Goal: Information Seeking & Learning: Learn about a topic

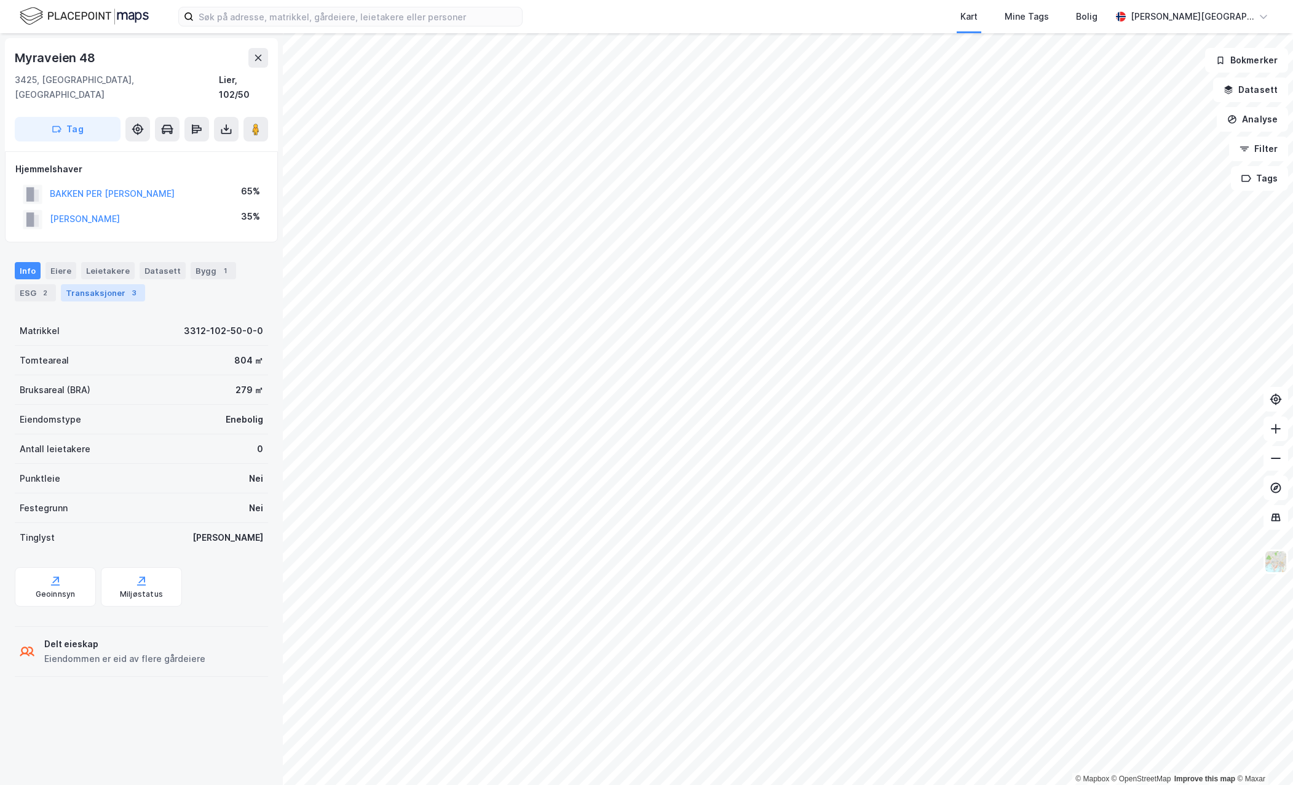
click at [120, 284] on div "Transaksjoner 3" at bounding box center [103, 292] width 84 height 17
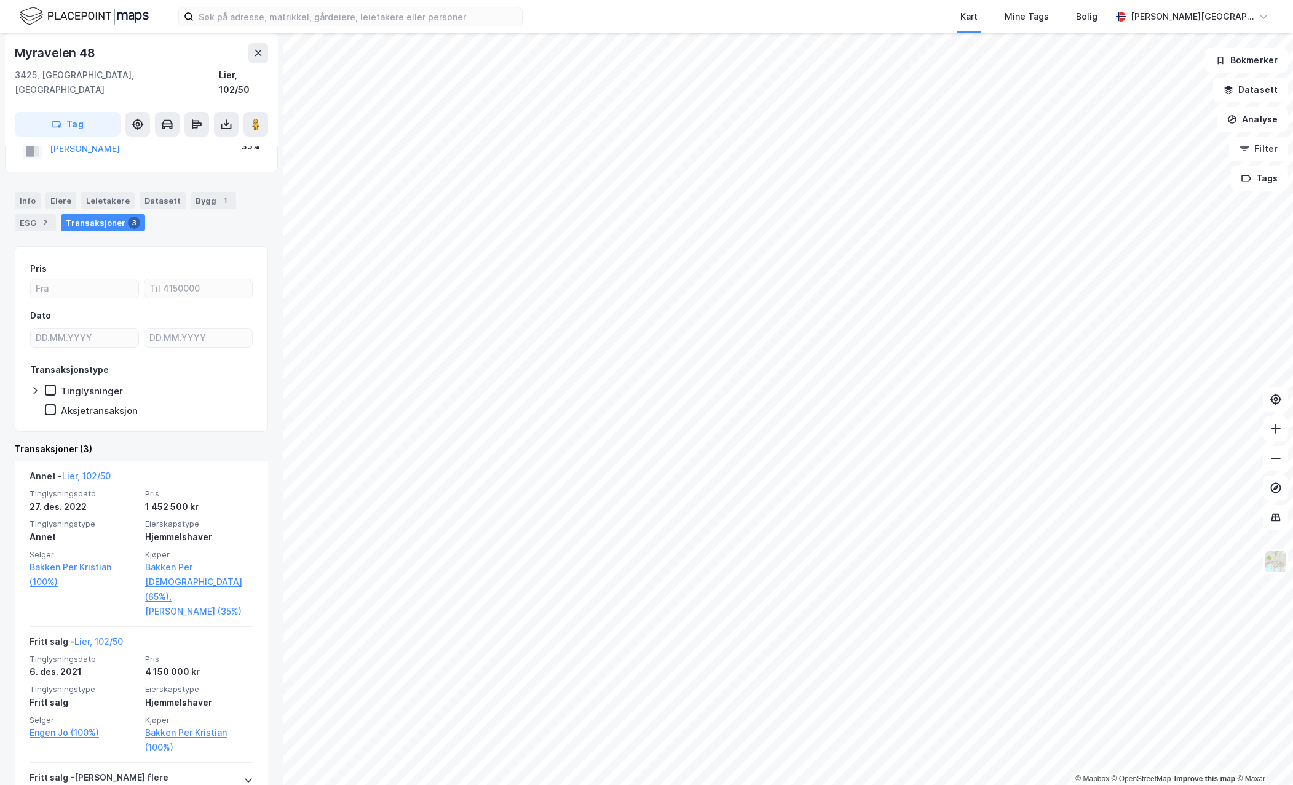
scroll to position [123, 0]
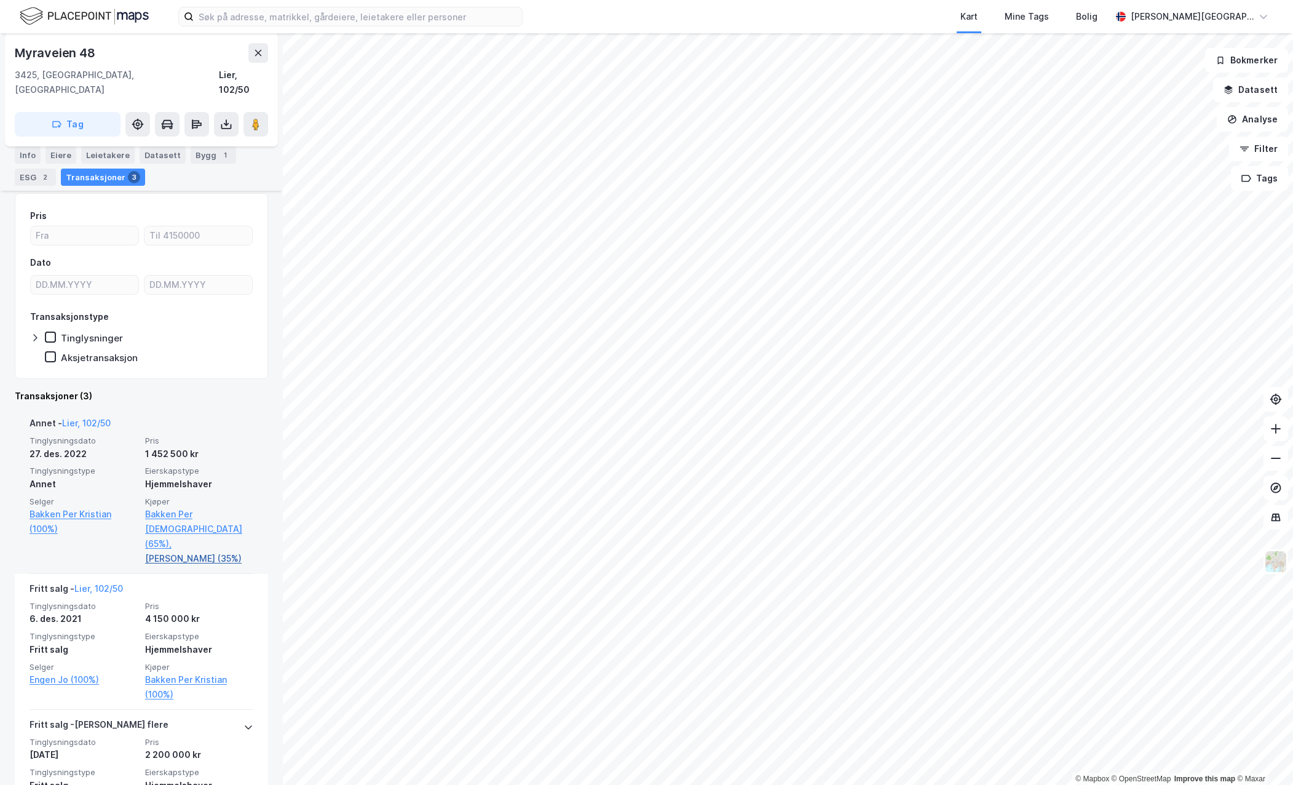
click at [183, 551] on link "[PERSON_NAME] (35%)" at bounding box center [199, 558] width 108 height 15
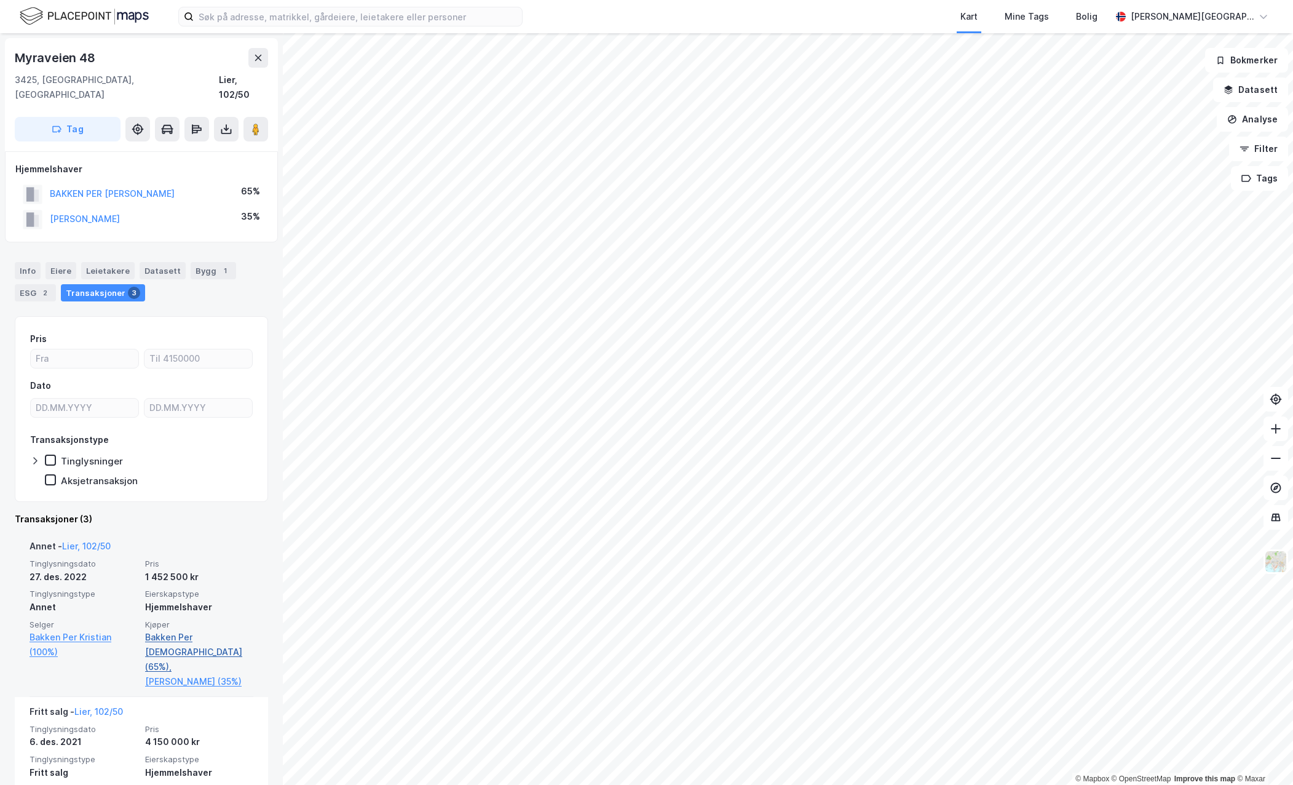
click at [187, 630] on link "Bakken Per [DEMOGRAPHIC_DATA] (65%)," at bounding box center [199, 652] width 108 height 44
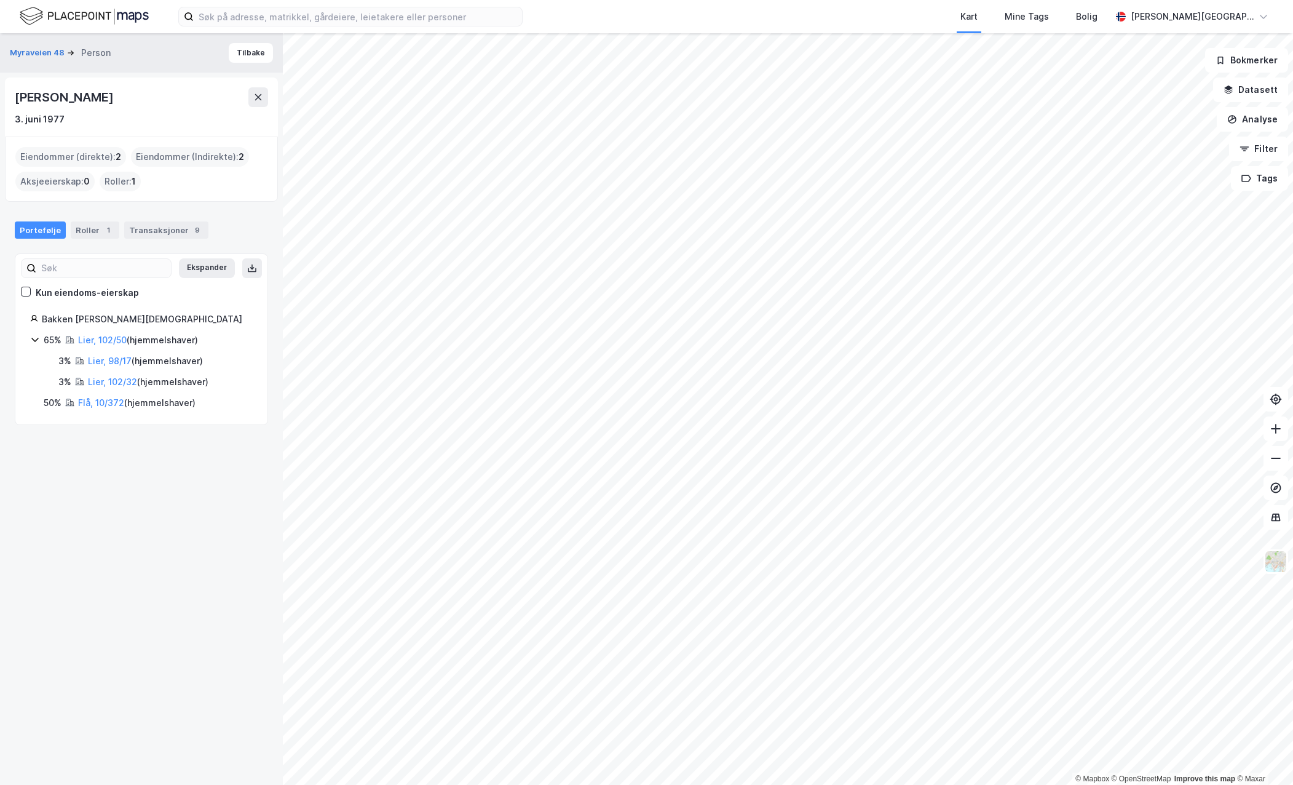
click at [66, 97] on div "[PERSON_NAME]" at bounding box center [65, 97] width 101 height 20
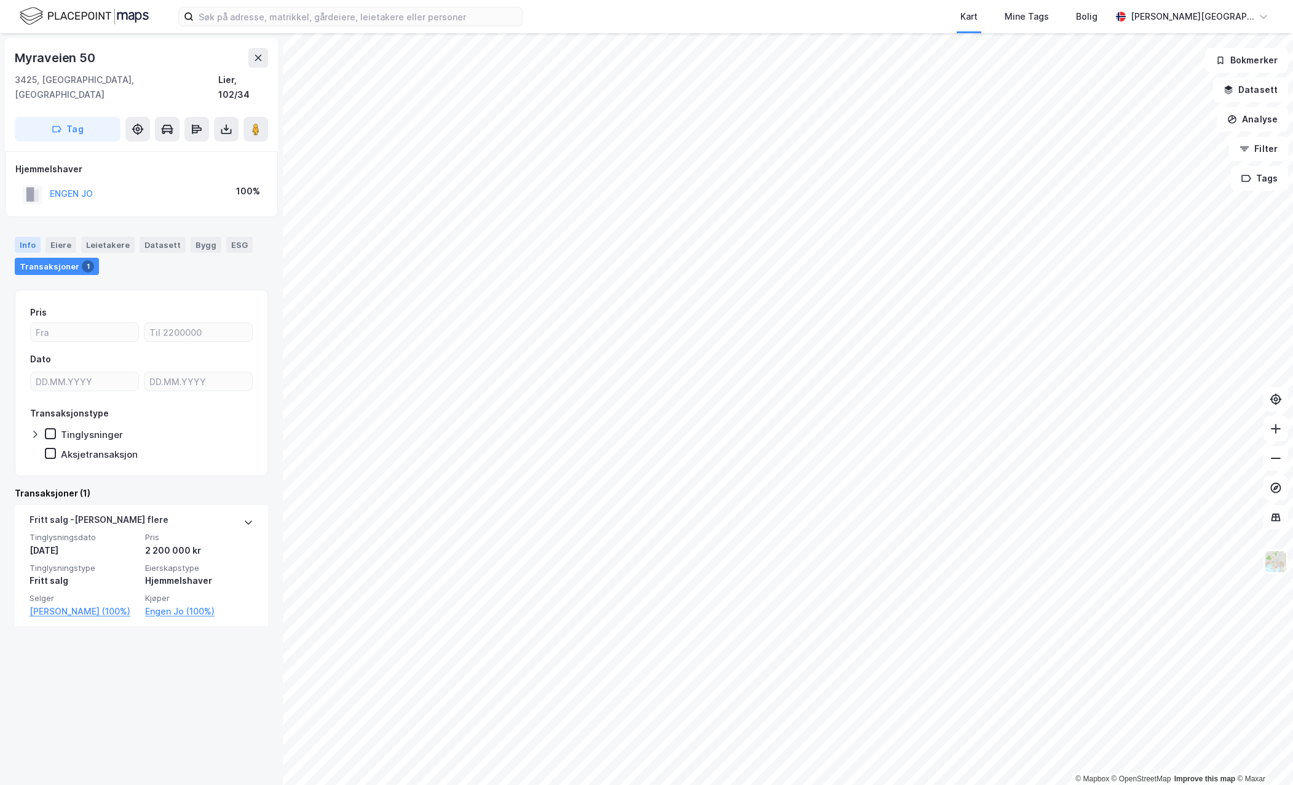
click at [23, 237] on div "Info" at bounding box center [28, 245] width 26 height 16
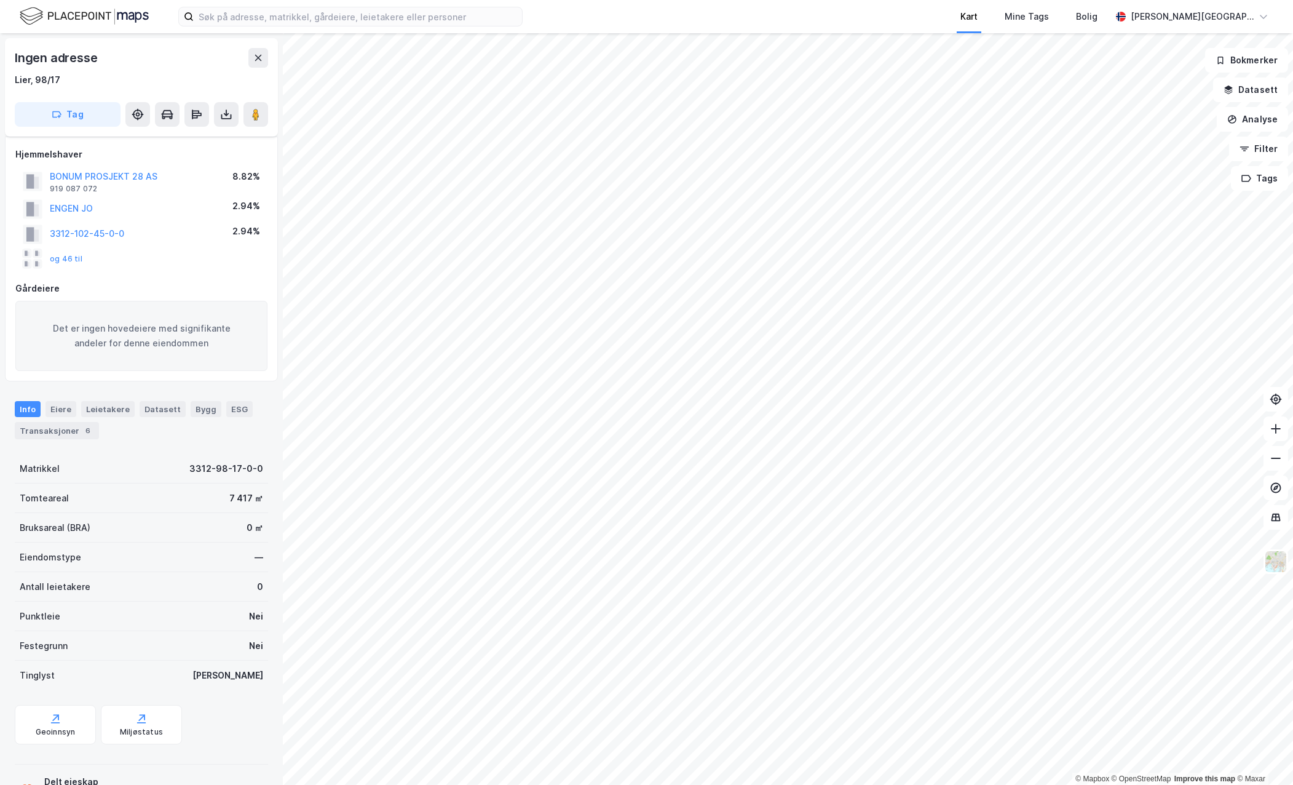
scroll to position [49, 0]
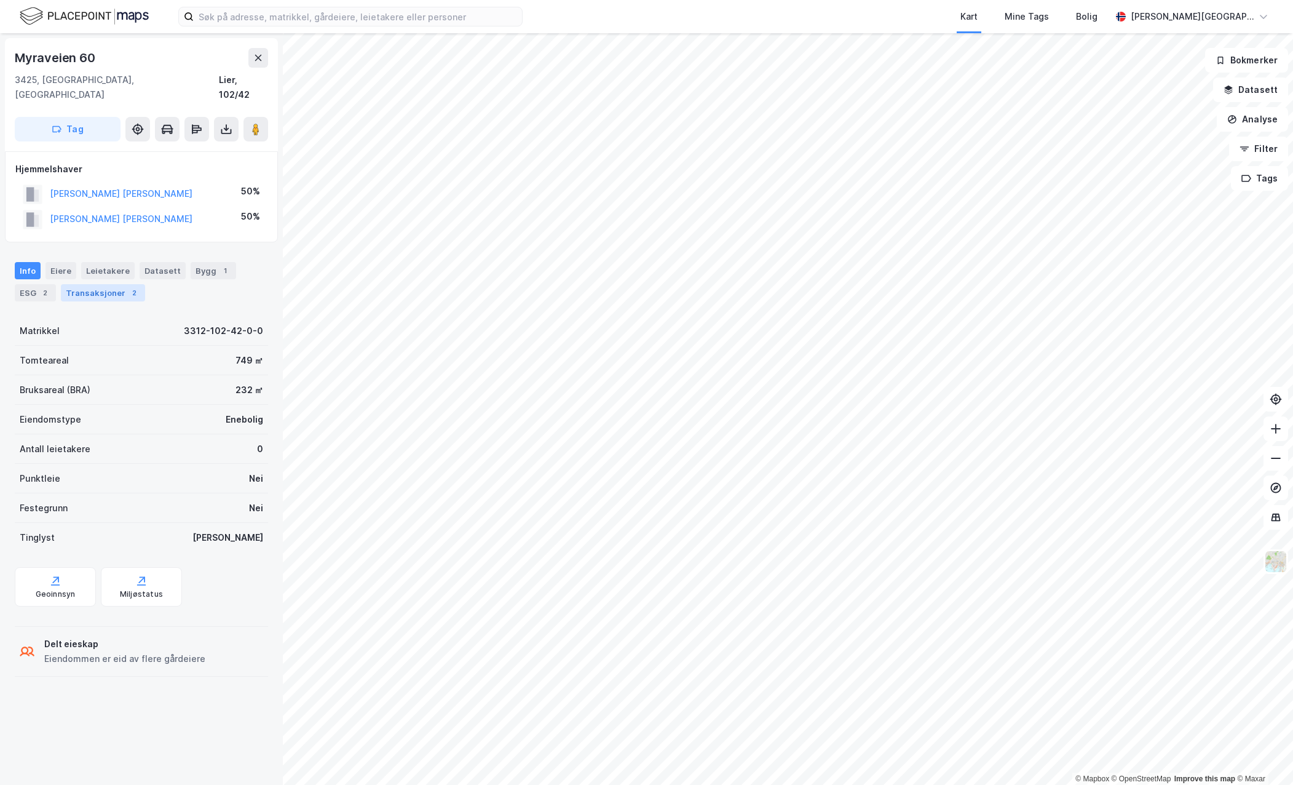
click at [129, 287] on div "2" at bounding box center [134, 293] width 12 height 12
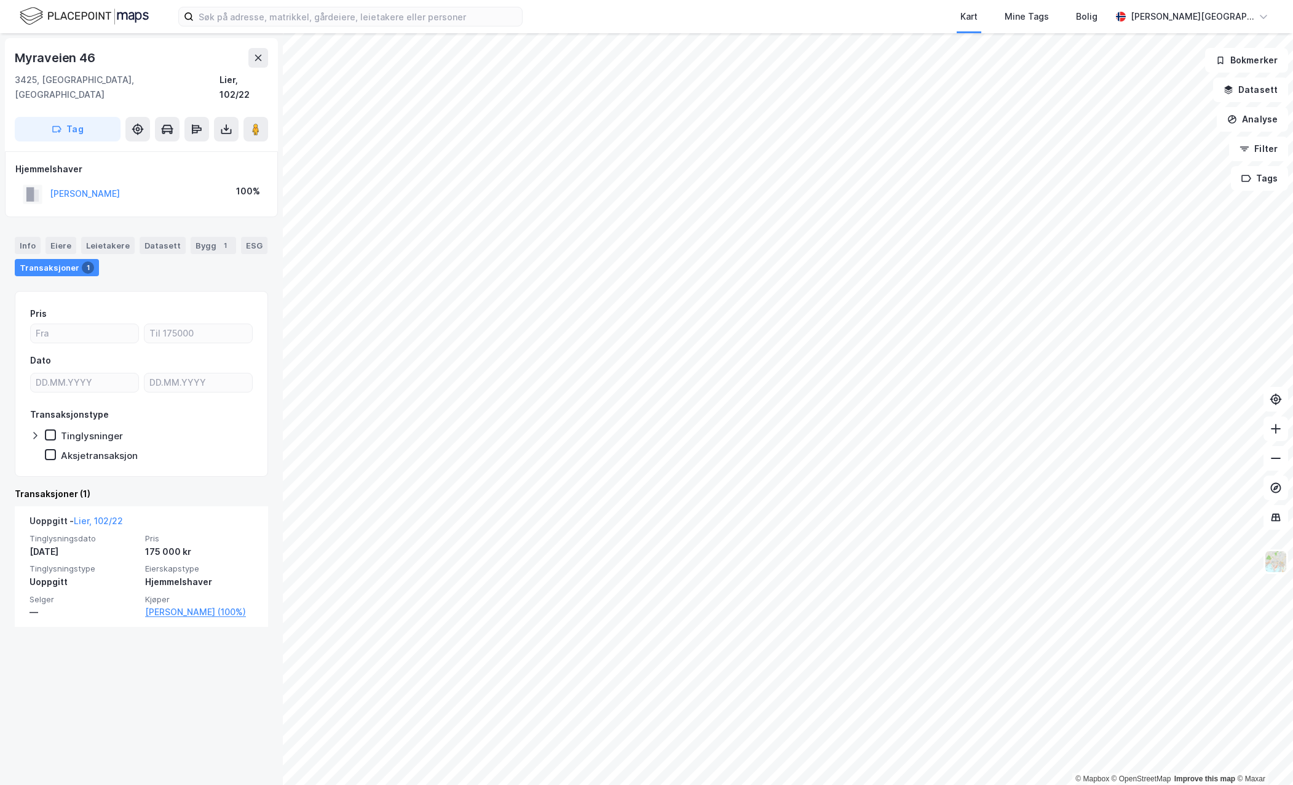
drag, startPoint x: 148, startPoint y: 186, endPoint x: 41, endPoint y: 175, distance: 107.0
click at [41, 181] on div "[PERSON_NAME] 100%" at bounding box center [141, 193] width 252 height 25
drag, startPoint x: 41, startPoint y: 175, endPoint x: 60, endPoint y: 175, distance: 19.1
click at [0, 0] on button "[PERSON_NAME]" at bounding box center [0, 0] width 0 height 0
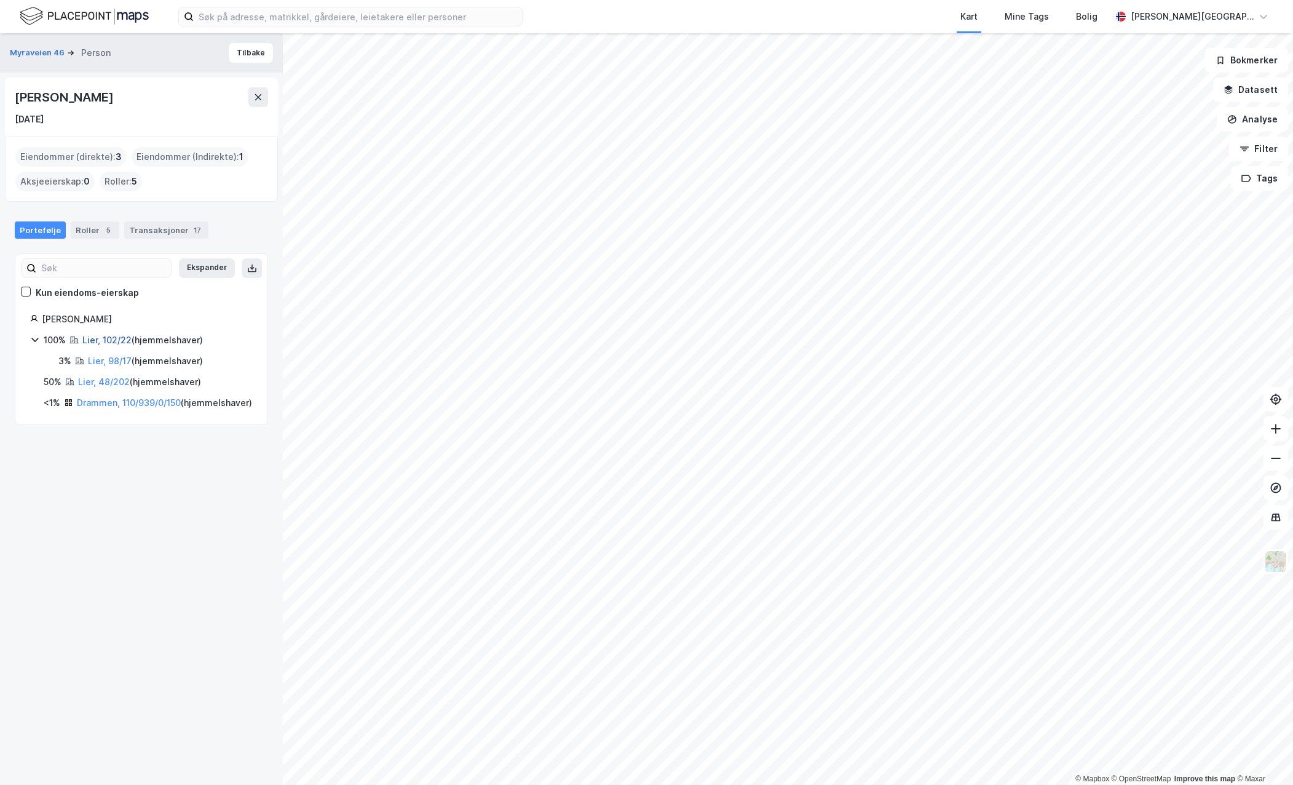
click at [109, 341] on link "Lier, 102/22" at bounding box center [106, 340] width 49 height 10
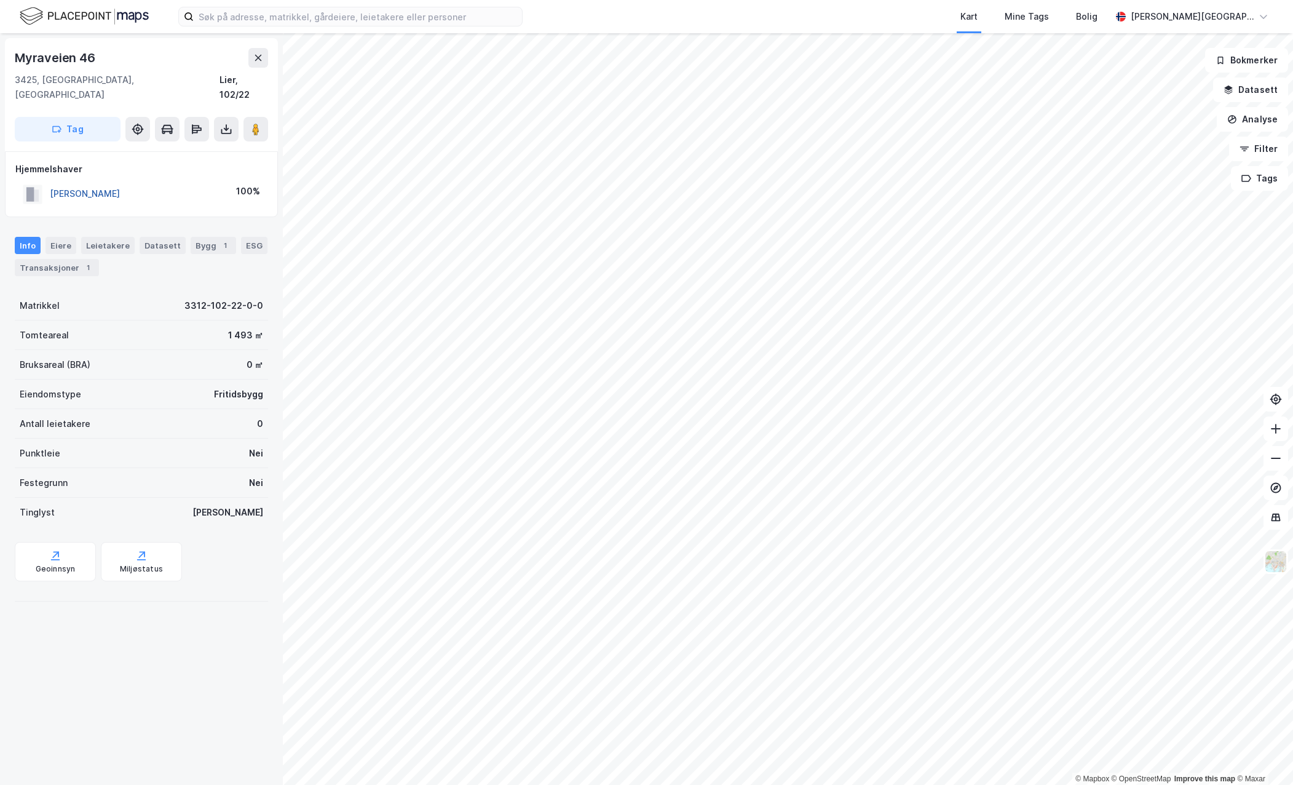
click at [0, 0] on button "[PERSON_NAME]" at bounding box center [0, 0] width 0 height 0
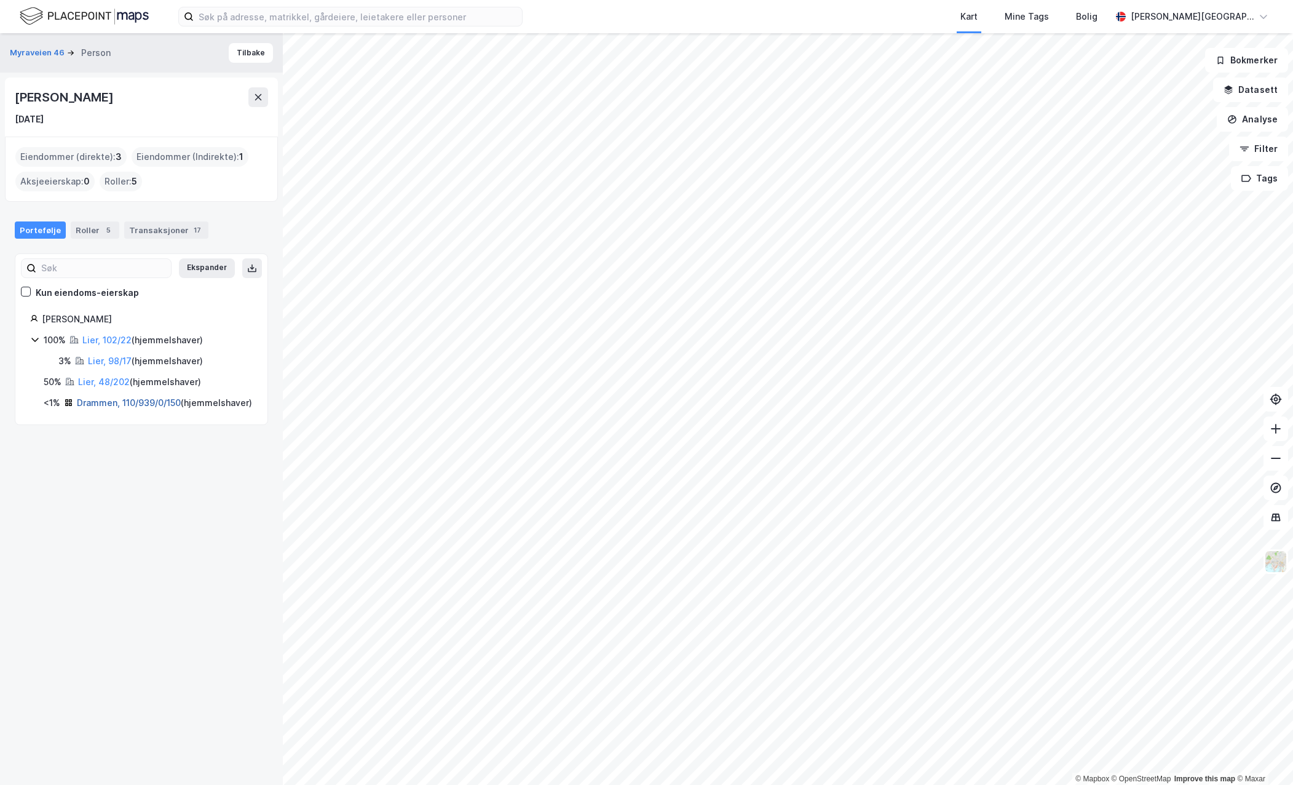
click at [97, 400] on link "Drammen, 110/939/0/150" at bounding box center [129, 402] width 104 height 10
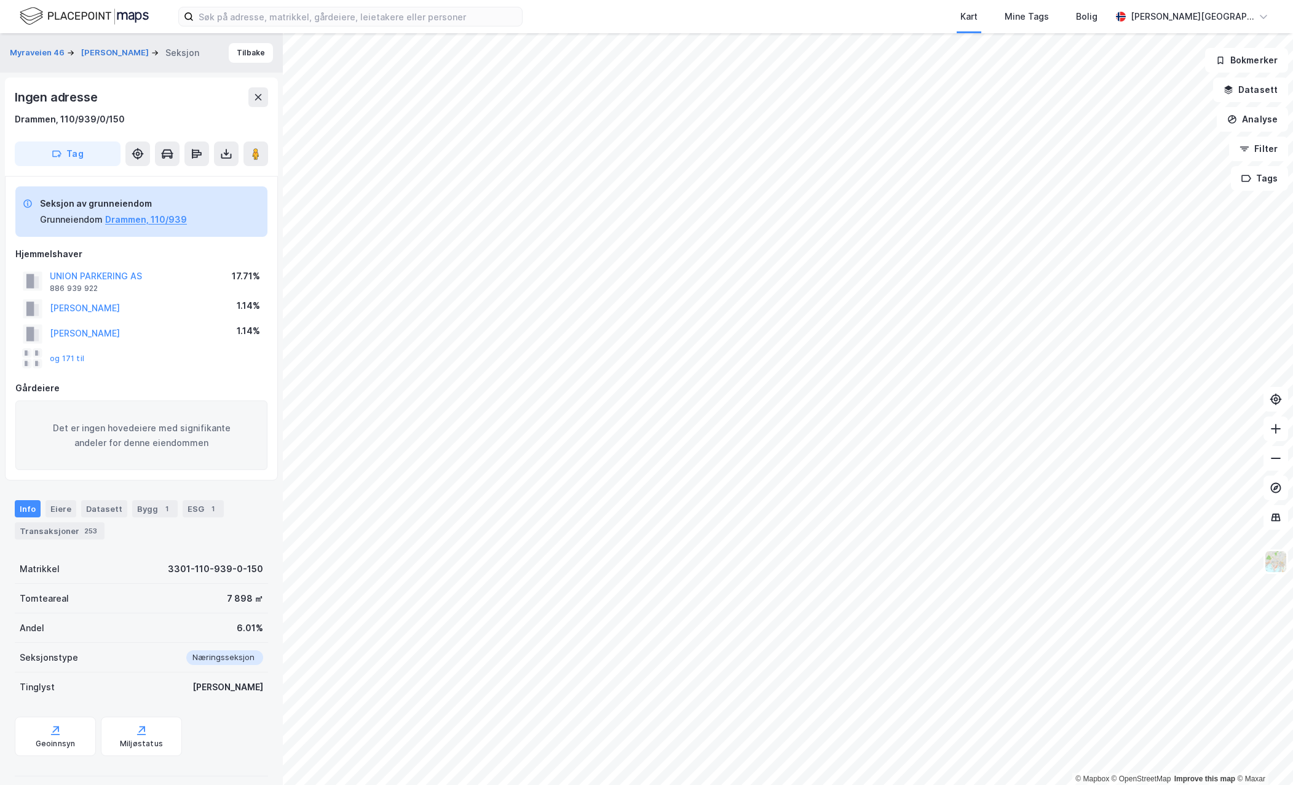
scroll to position [2, 0]
click at [117, 214] on button "Drammen, 110/939" at bounding box center [146, 217] width 82 height 15
click at [65, 524] on div "Transaksjoner 253" at bounding box center [60, 528] width 90 height 17
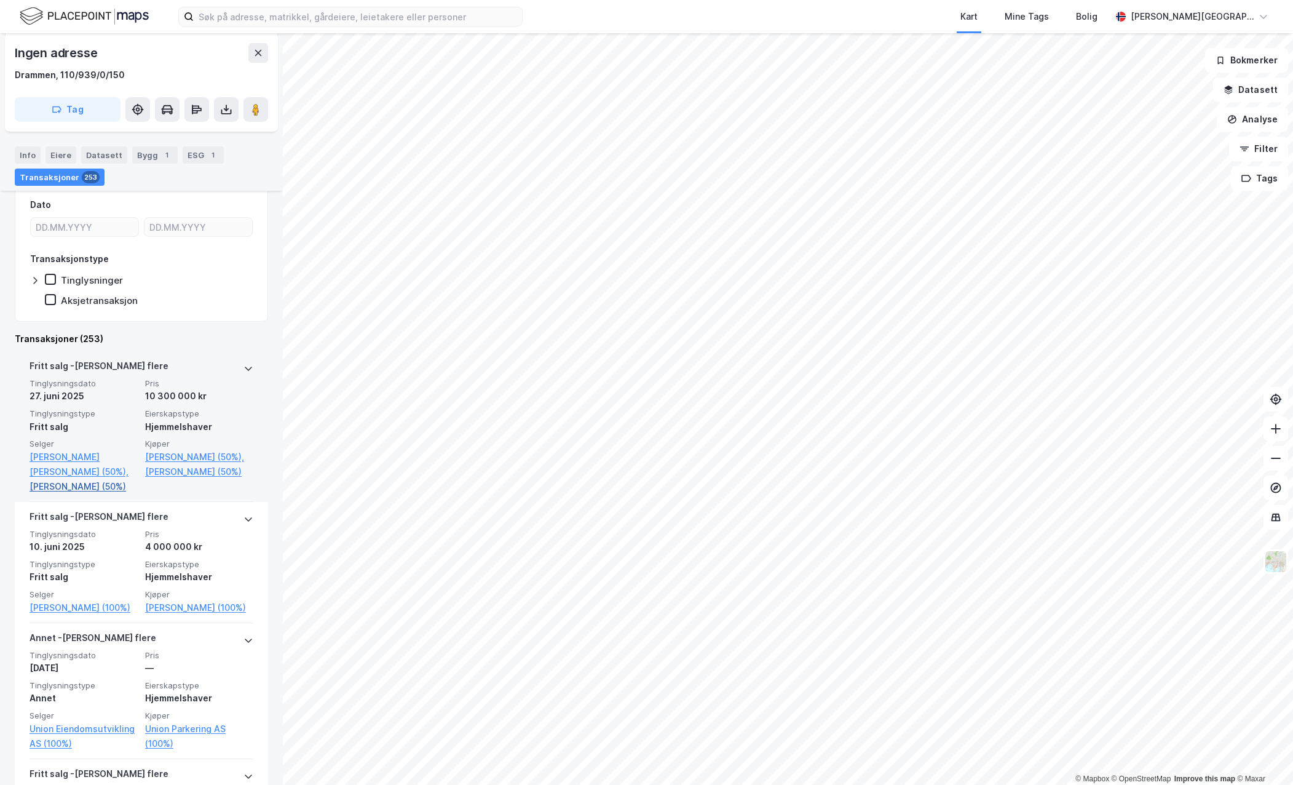
scroll to position [430, 0]
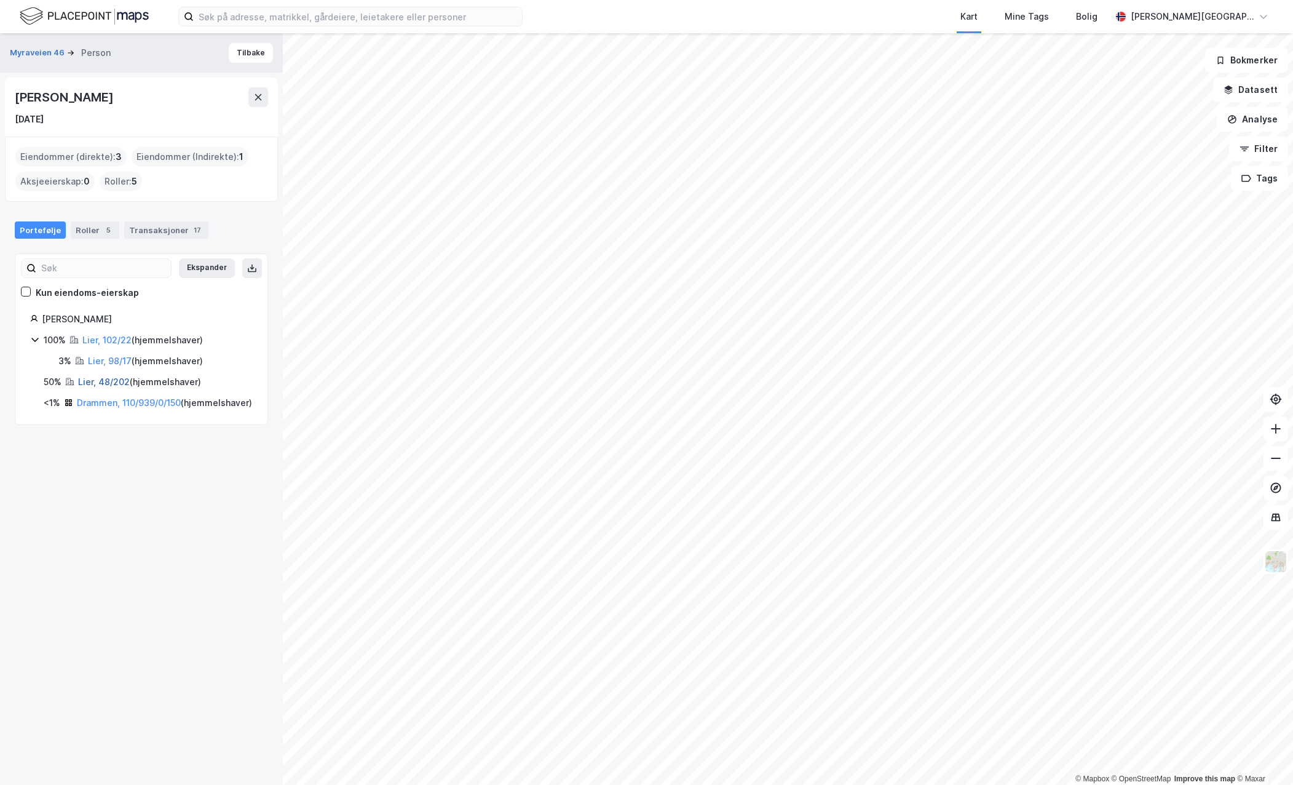
click at [117, 386] on link "Lier, 48/202" at bounding box center [104, 381] width 52 height 10
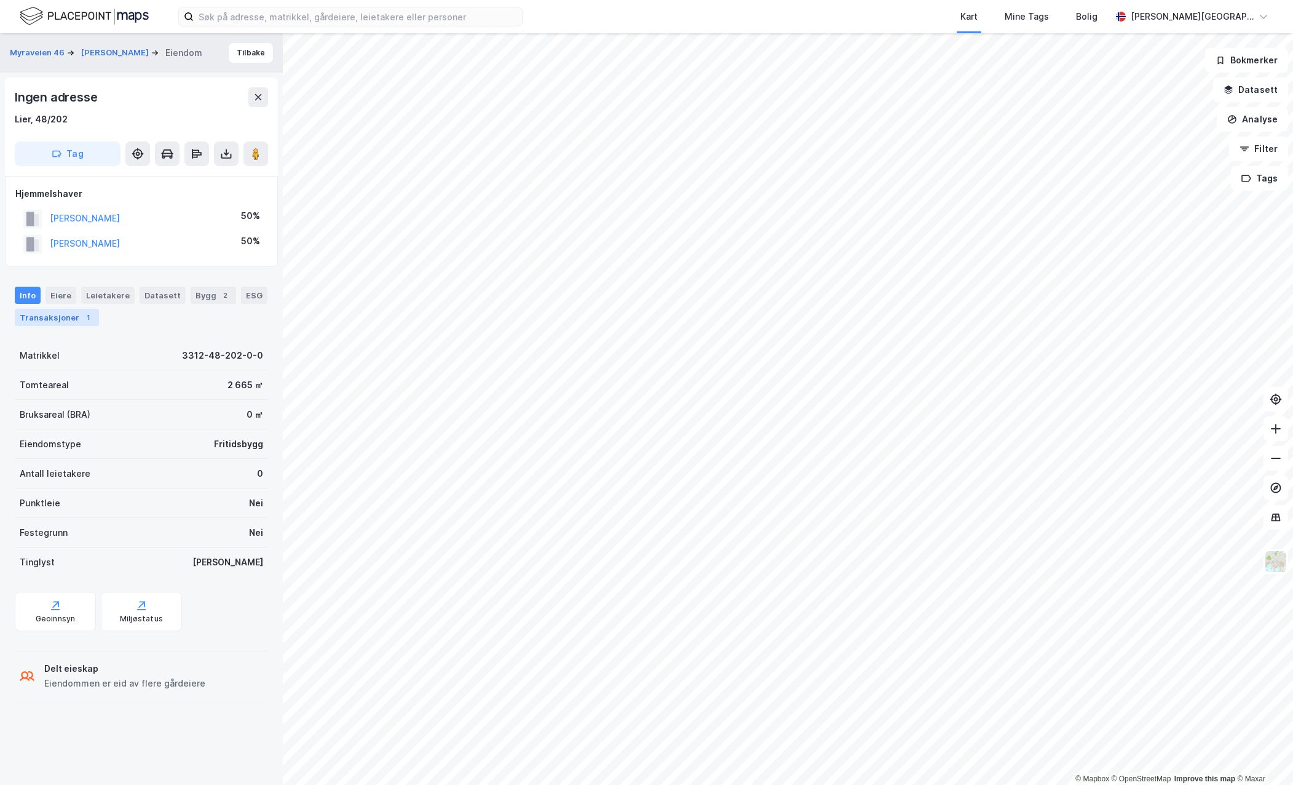
click at [79, 309] on div "Transaksjoner 1" at bounding box center [57, 317] width 84 height 17
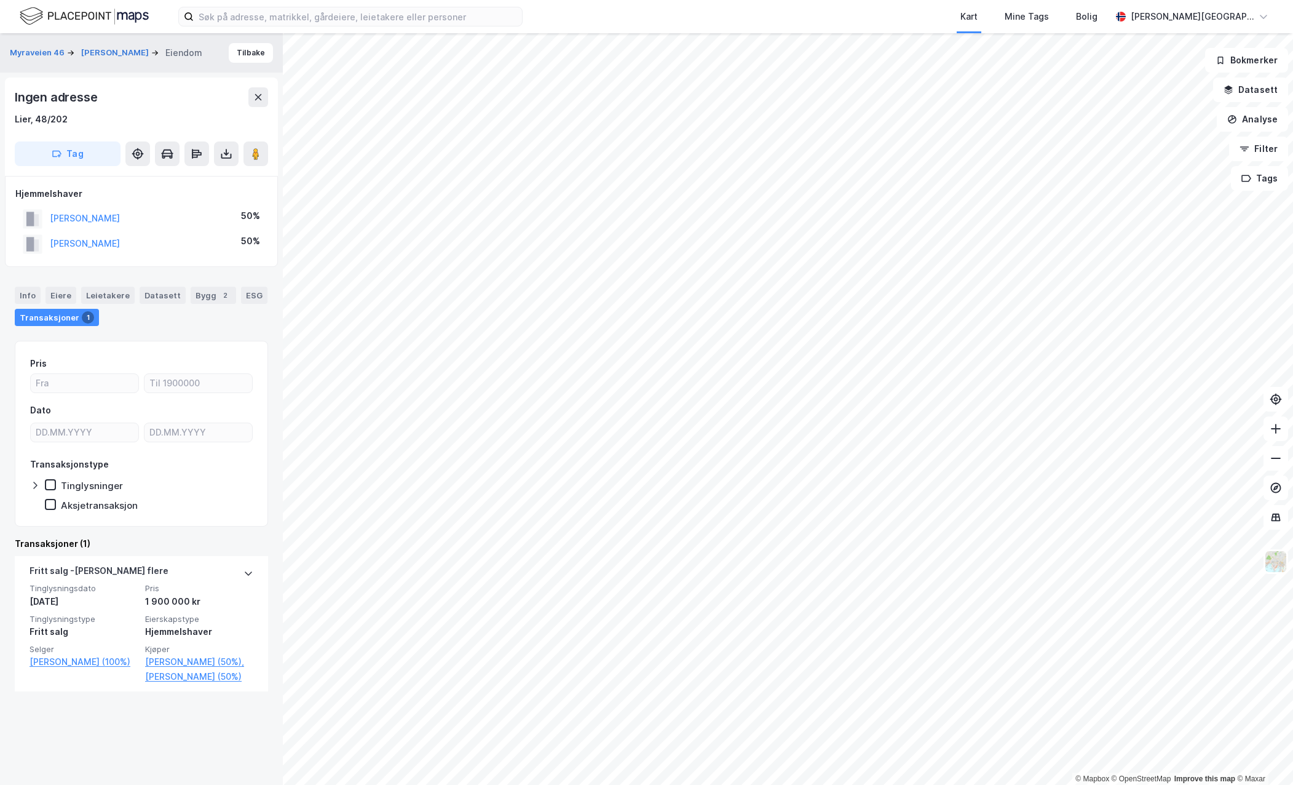
click at [92, 212] on div "[PERSON_NAME]" at bounding box center [85, 218] width 70 height 15
click at [0, 0] on button "[PERSON_NAME]" at bounding box center [0, 0] width 0 height 0
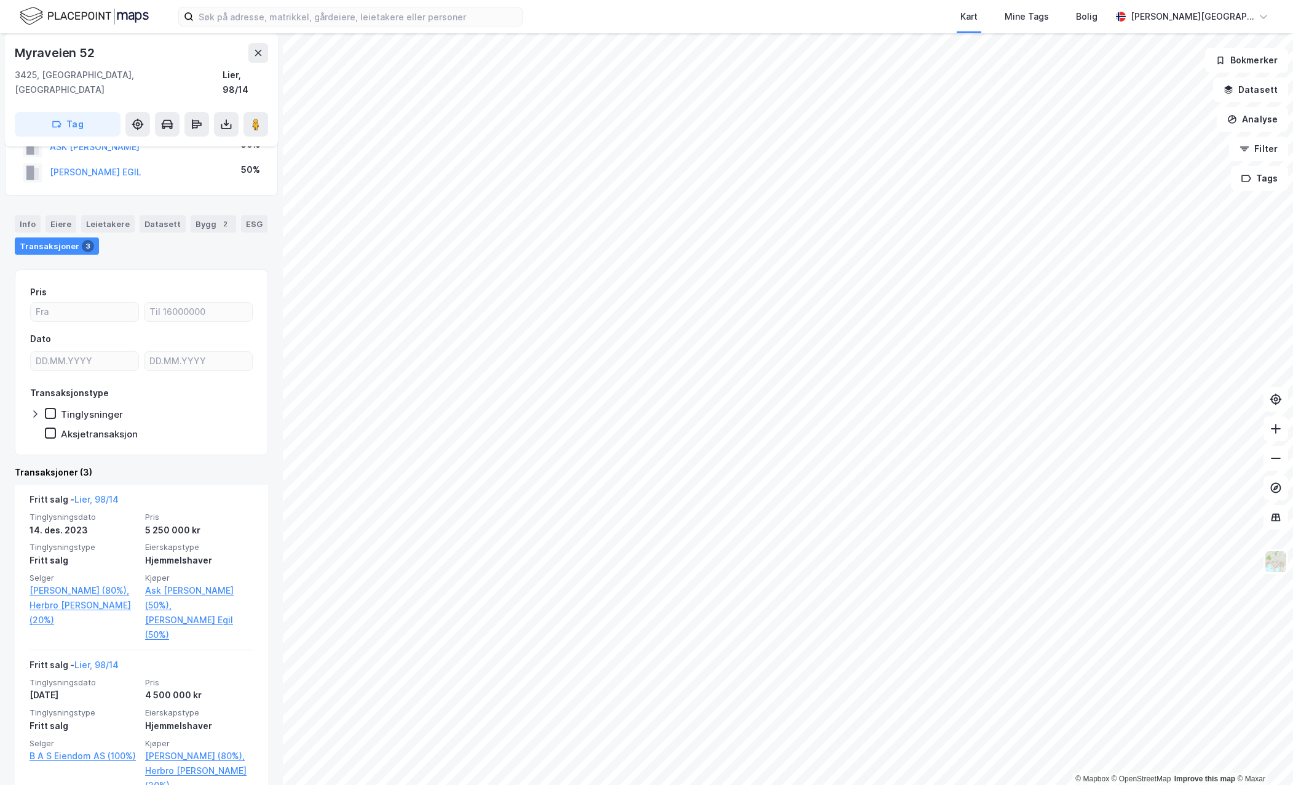
scroll to position [61, 0]
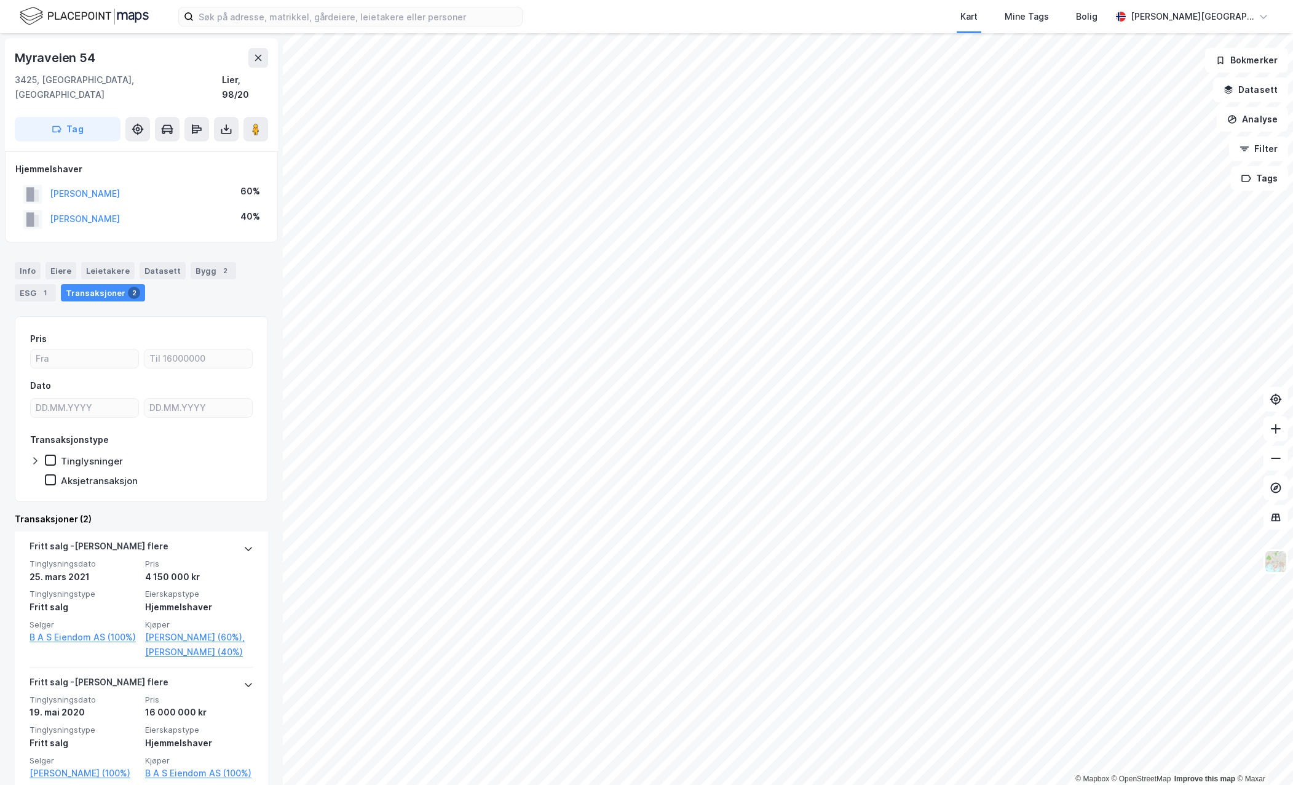
click at [74, 56] on div "Myraveien 54" at bounding box center [56, 58] width 83 height 20
copy div "Myraveien 54"
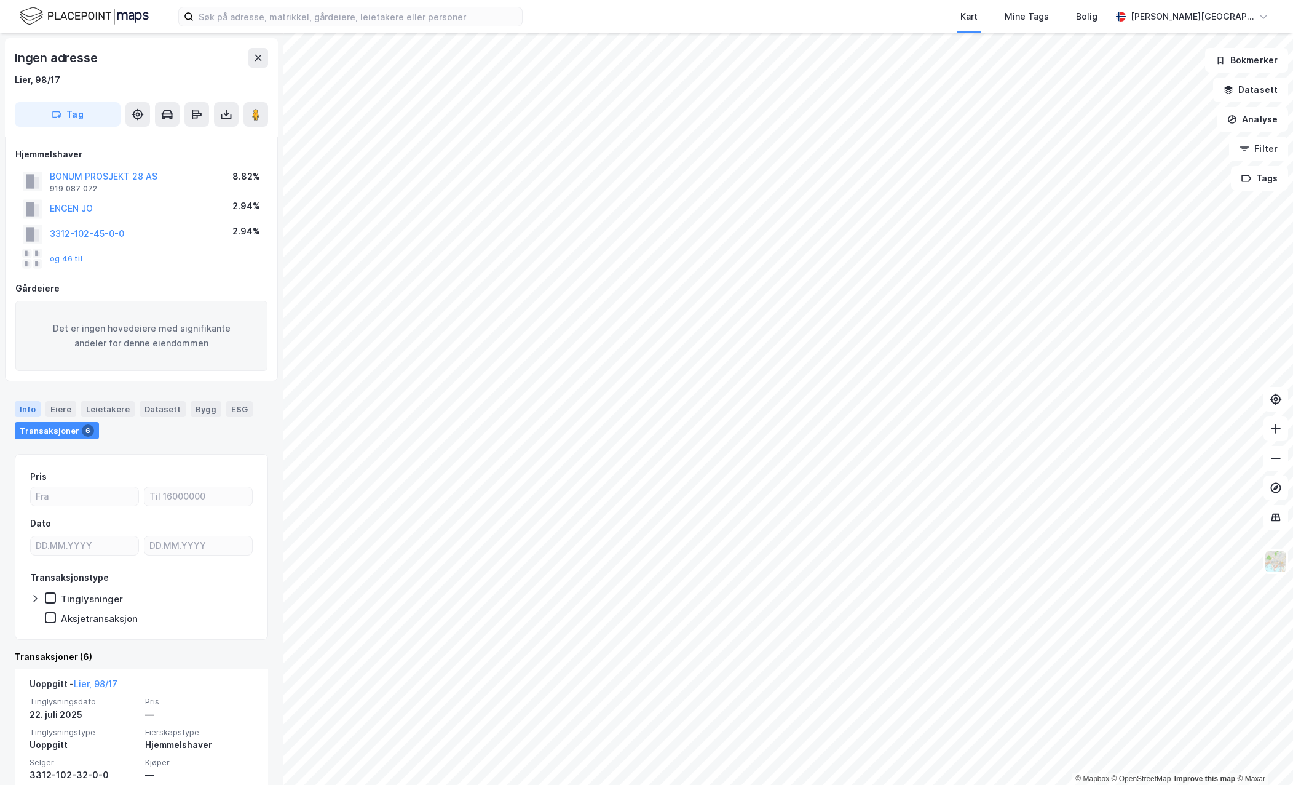
click at [28, 408] on div "Info" at bounding box center [28, 409] width 26 height 16
